Goal: Navigation & Orientation: Find specific page/section

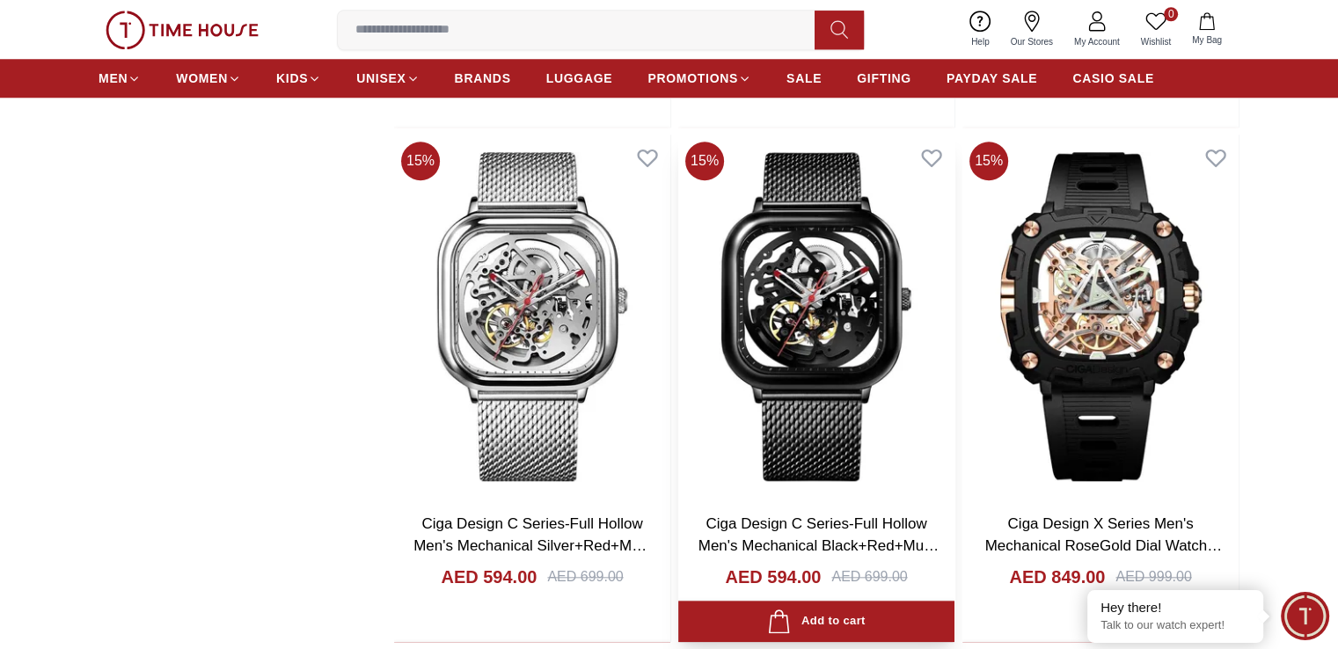
scroll to position [1848, 0]
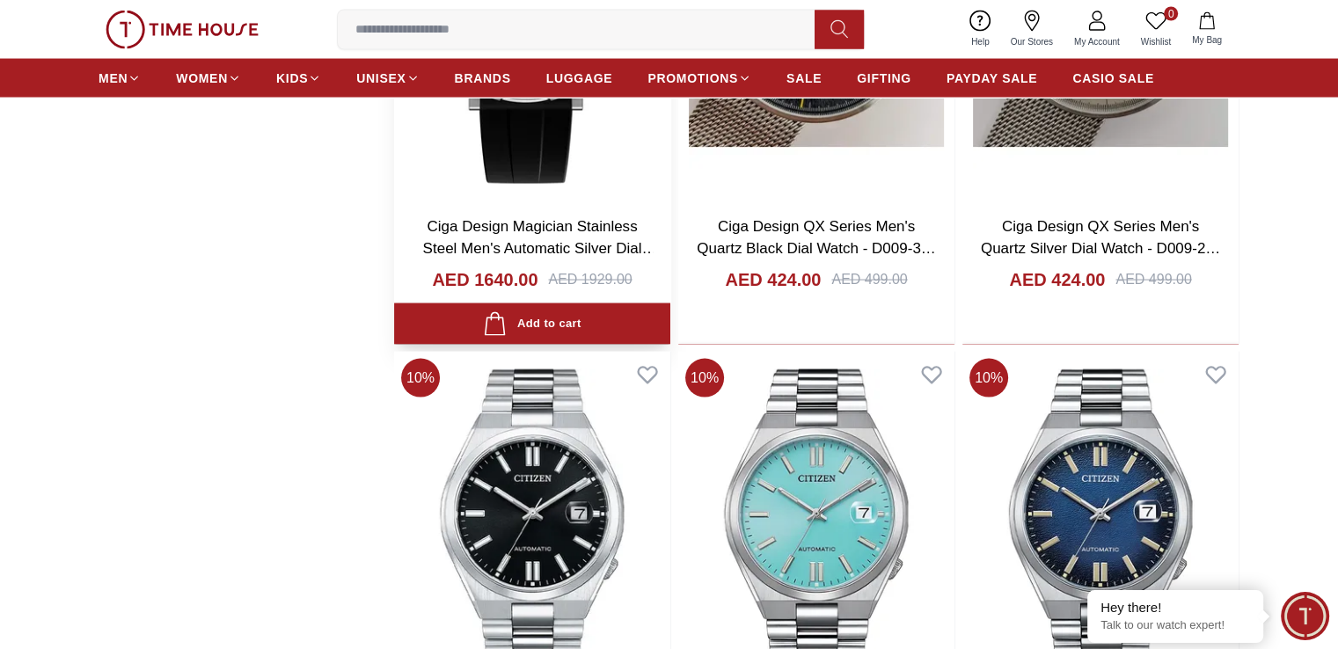
scroll to position [3520, 0]
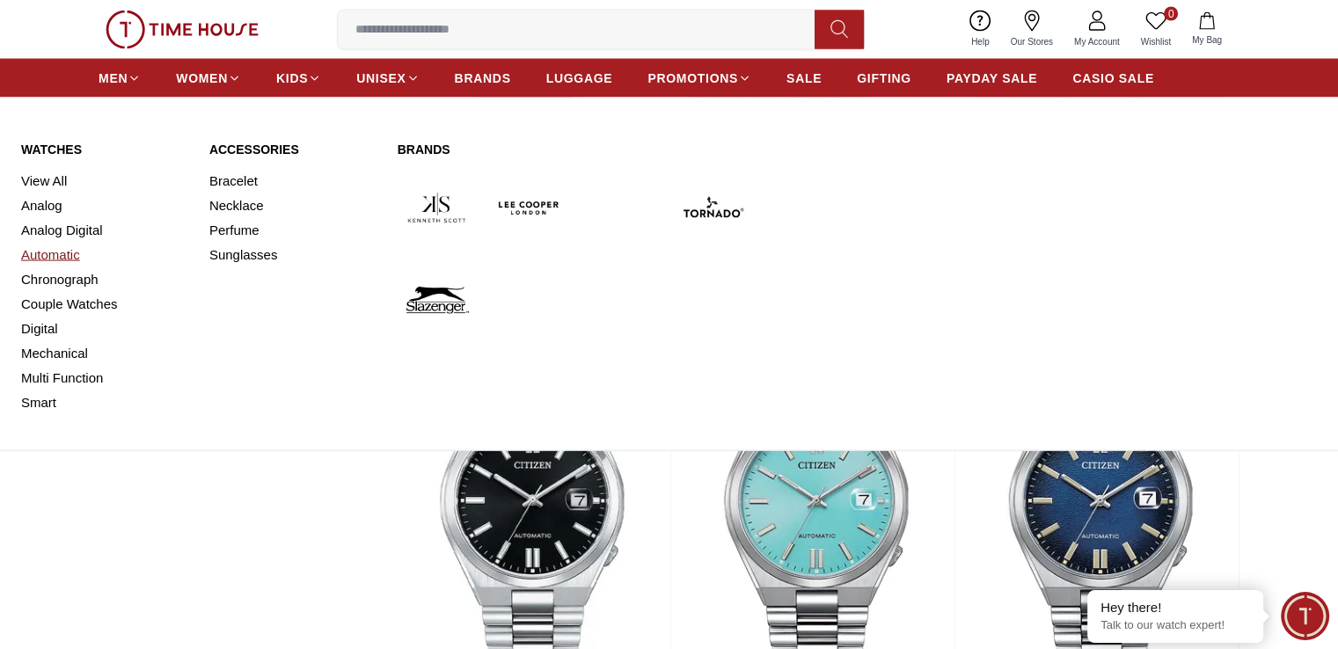
click at [53, 254] on link "Automatic" at bounding box center [104, 255] width 167 height 25
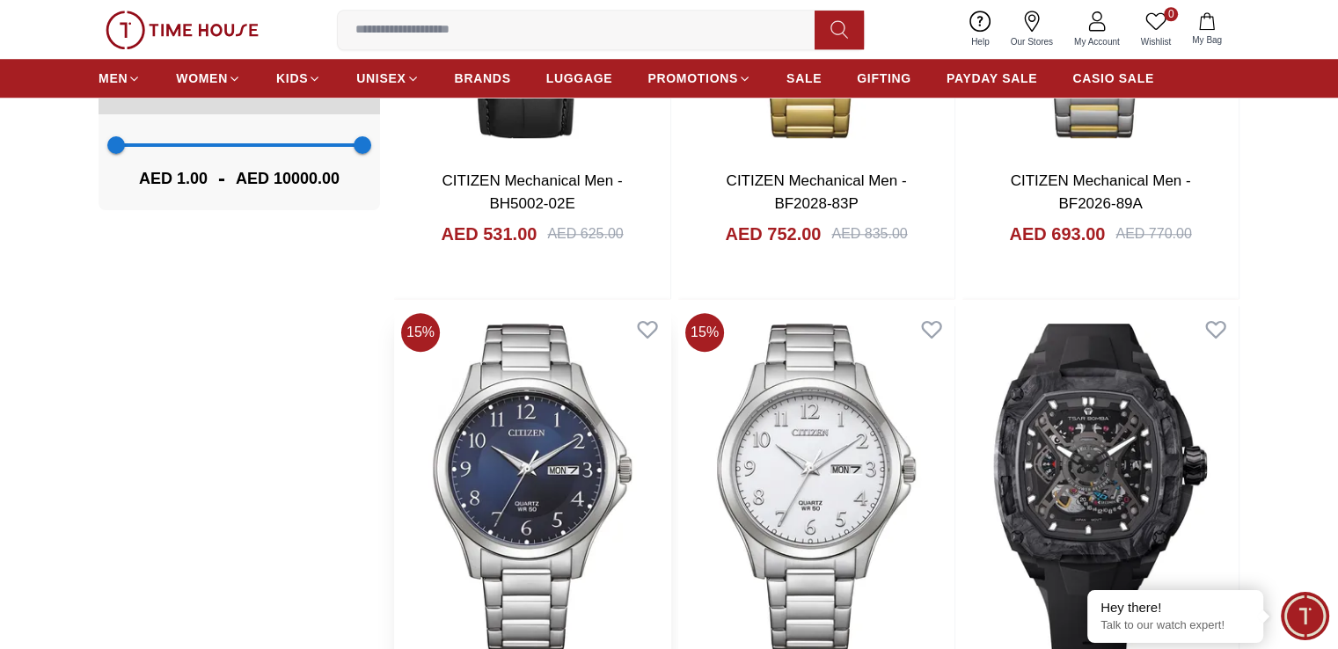
scroll to position [1848, 0]
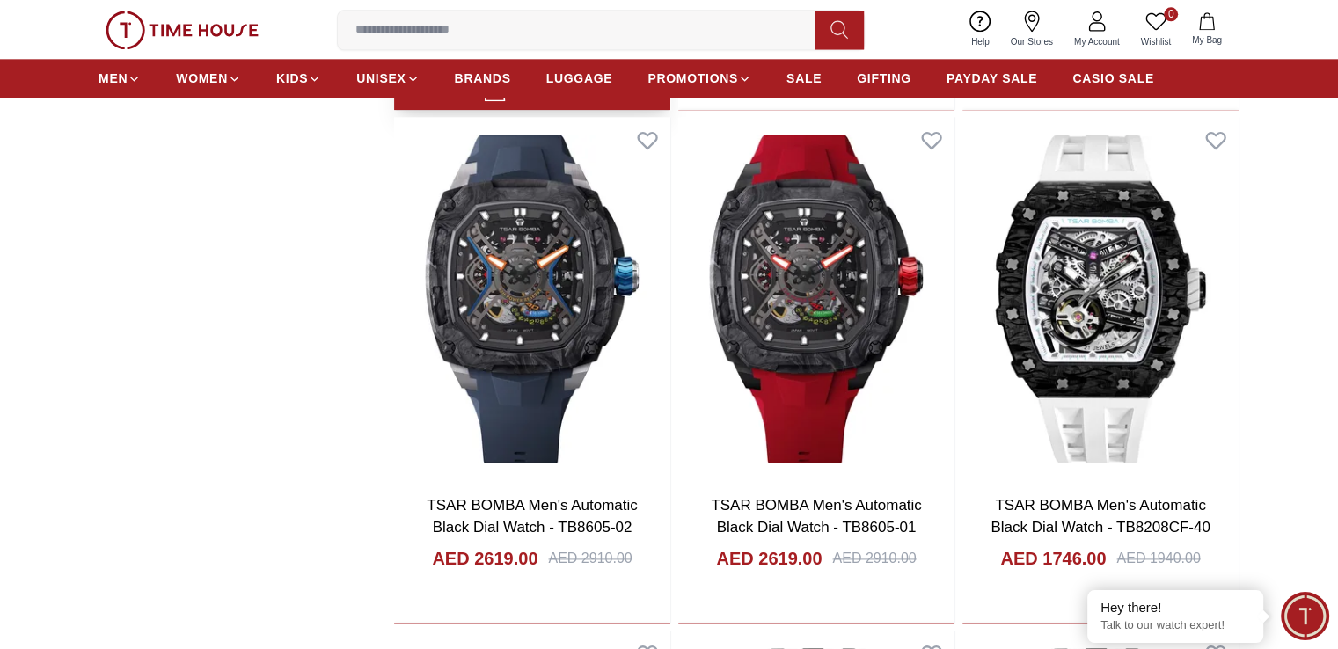
scroll to position [1936, 0]
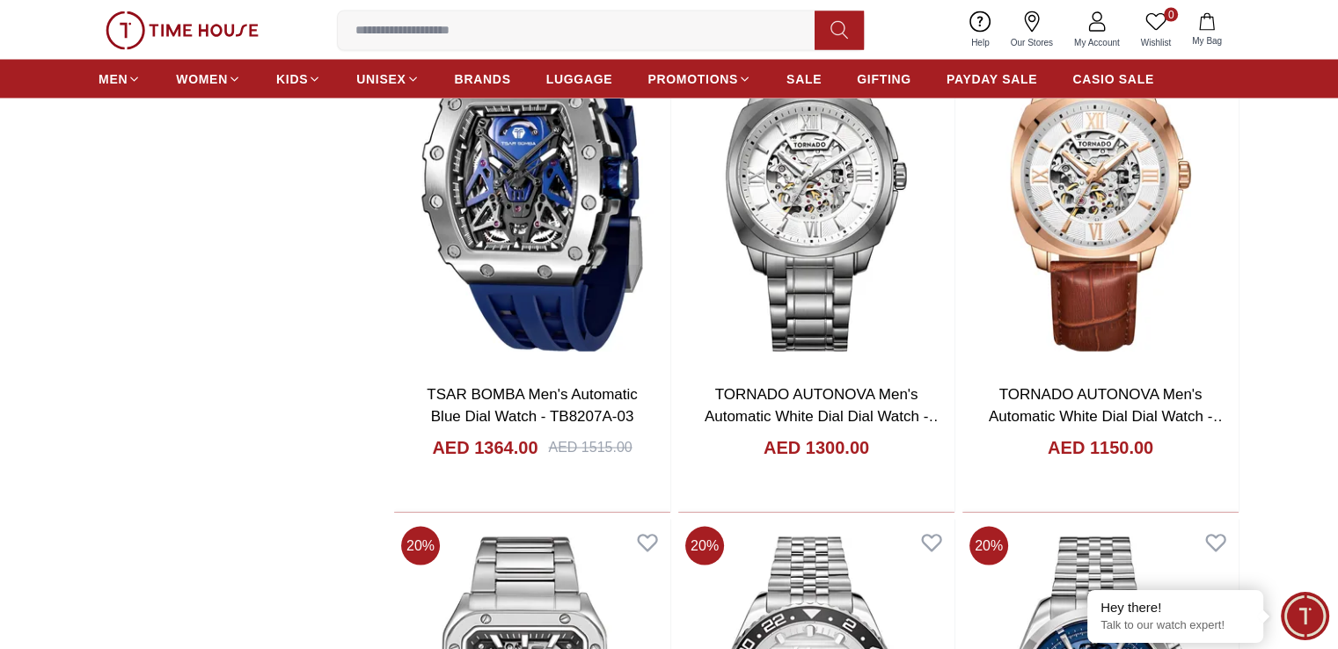
scroll to position [3344, 0]
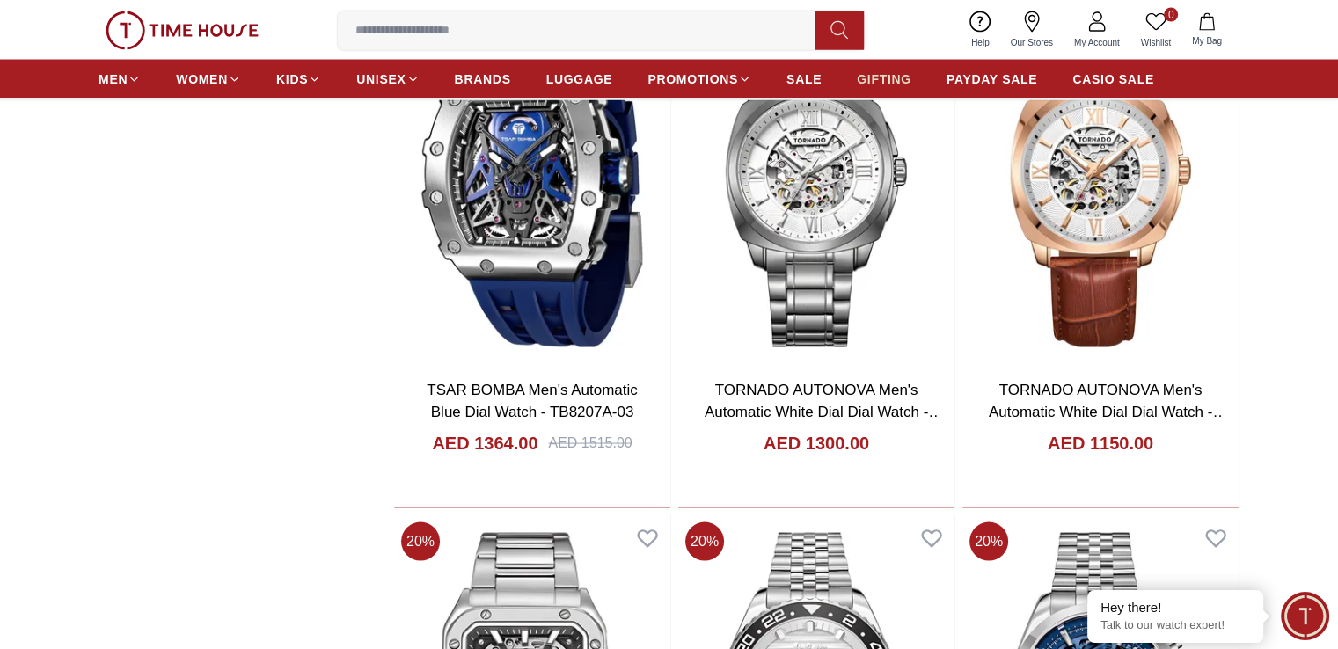
click at [877, 73] on span "GIFTING" at bounding box center [884, 79] width 55 height 18
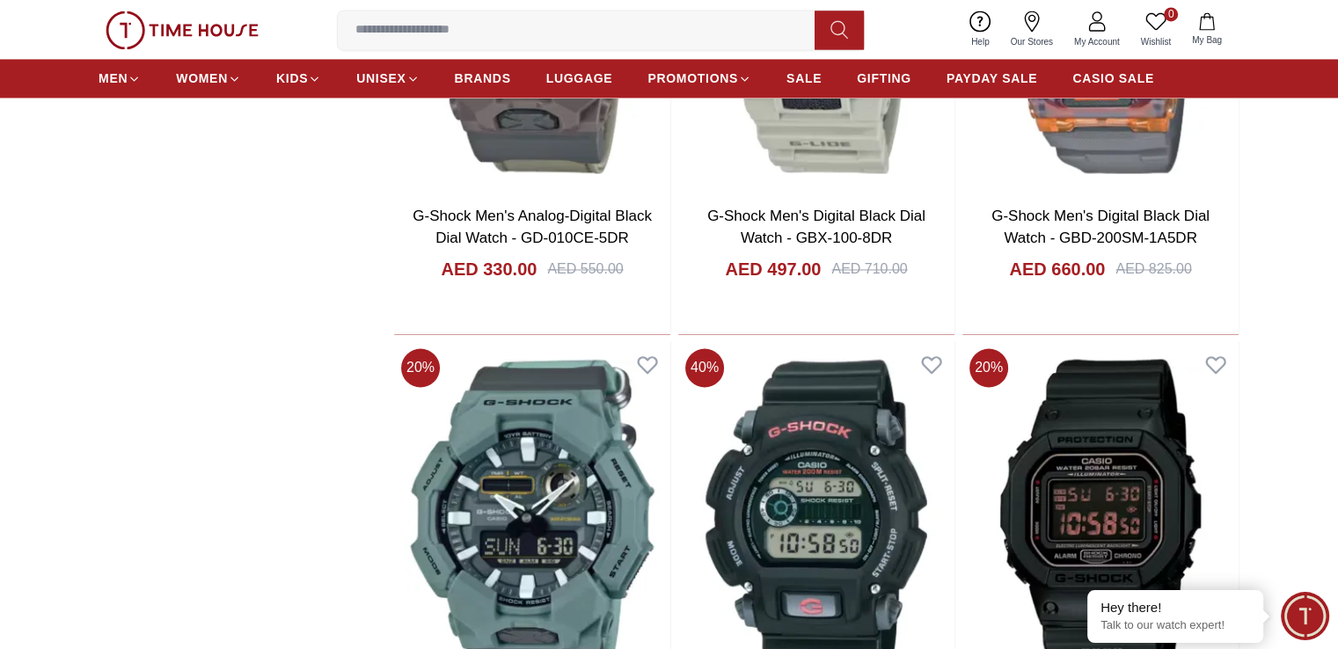
scroll to position [2904, 0]
